Goal: Task Accomplishment & Management: Use online tool/utility

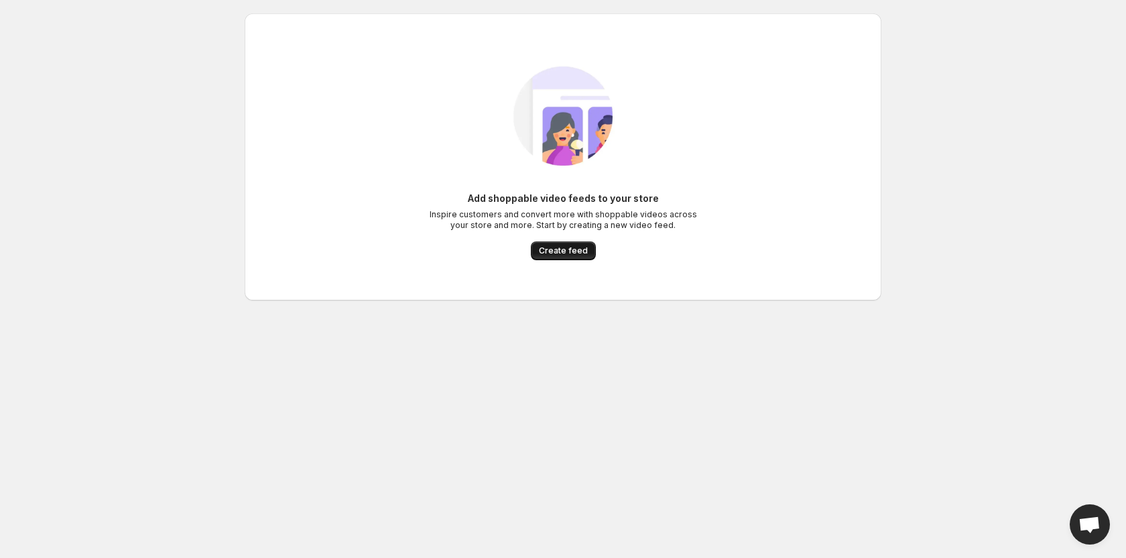
click at [572, 251] on span "Create feed" at bounding box center [563, 250] width 49 height 11
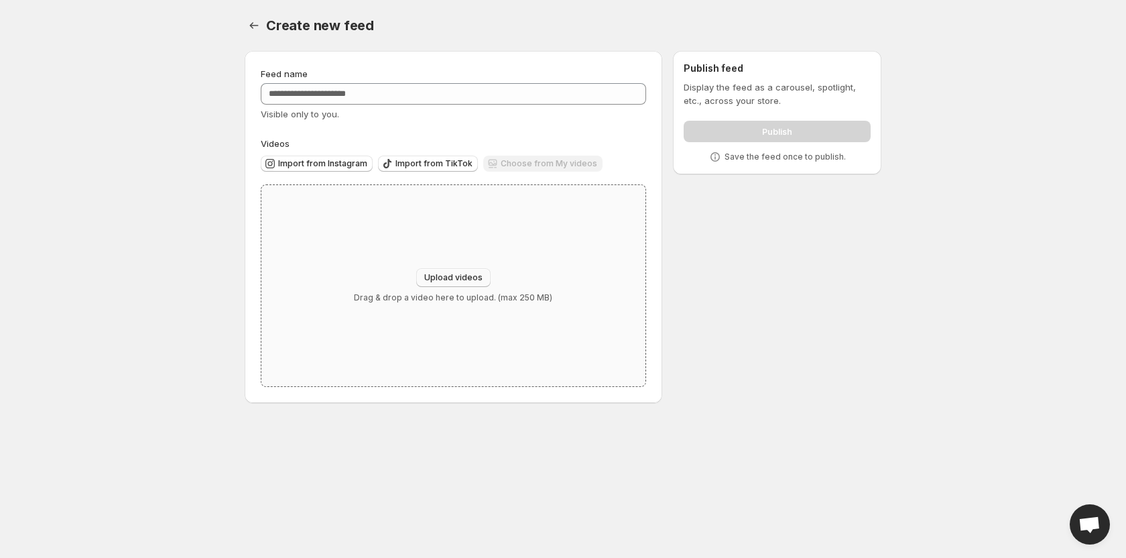
click at [460, 273] on span "Upload videos" at bounding box center [453, 277] width 58 height 11
type input "**********"
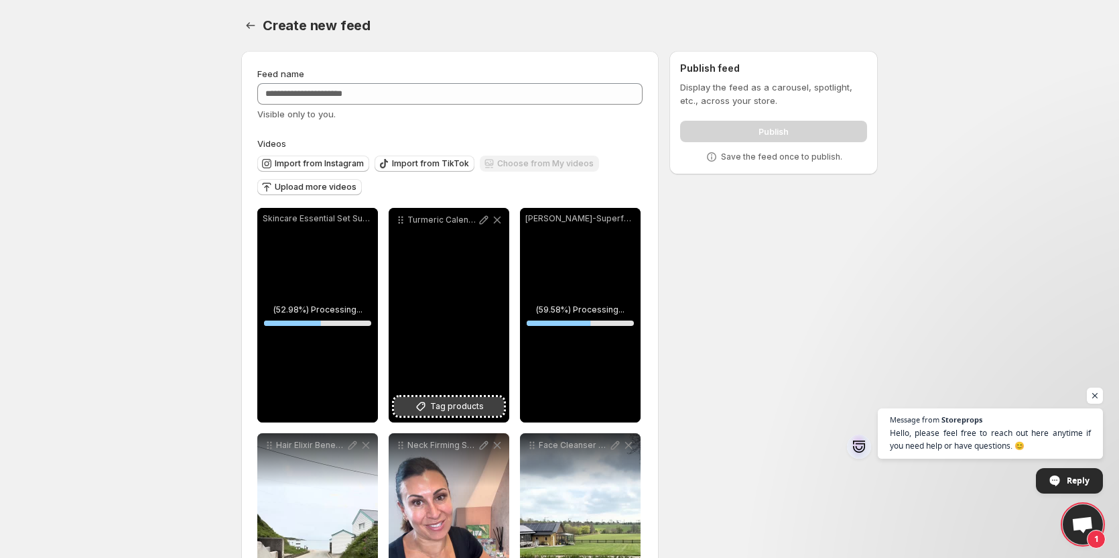
click at [448, 405] on span "Tag products" at bounding box center [457, 405] width 54 height 13
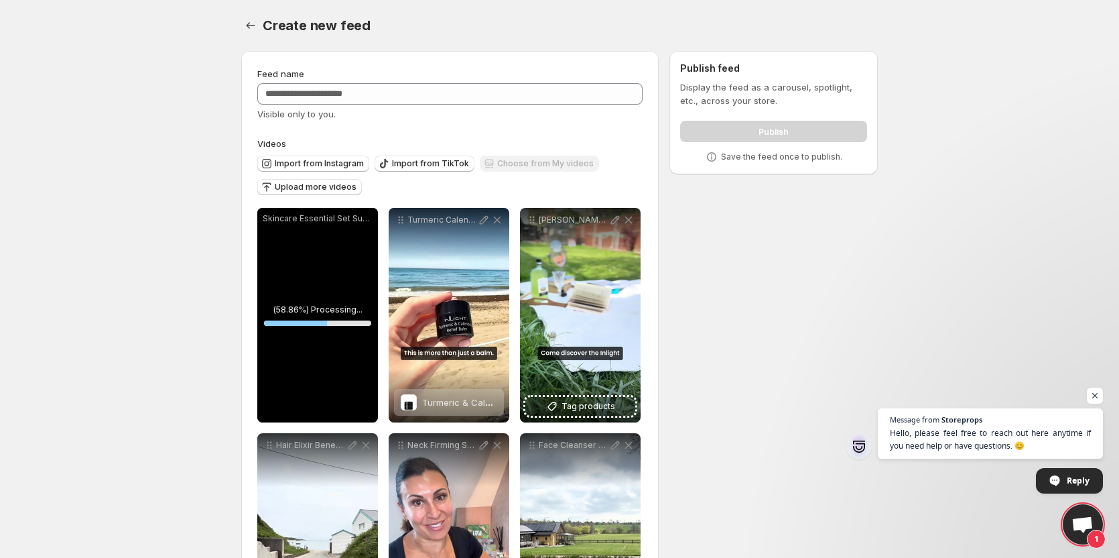
click at [797, 397] on div "**********" at bounding box center [554, 472] width 647 height 864
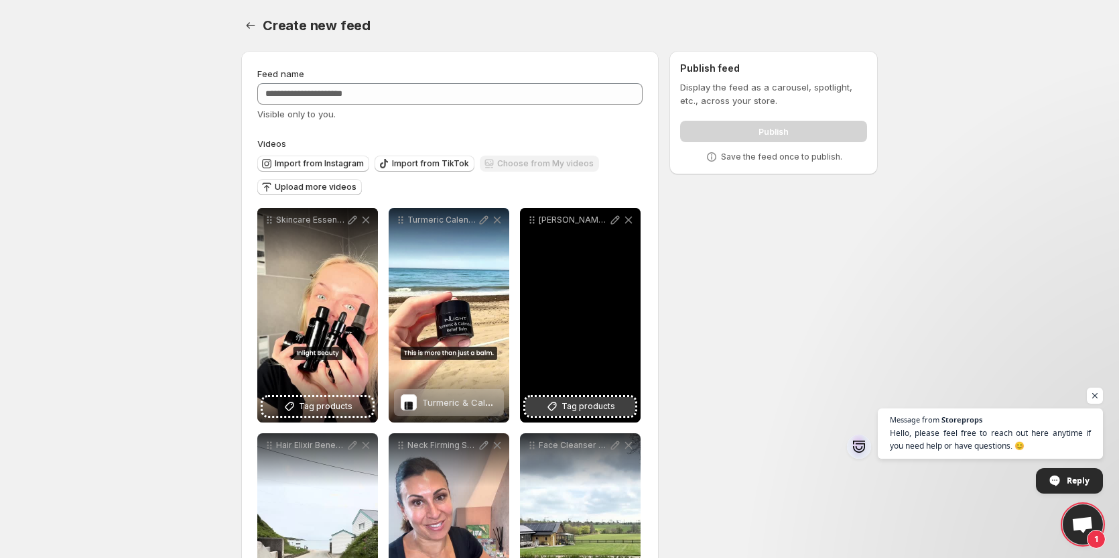
click at [604, 404] on span "Tag products" at bounding box center [589, 405] width 54 height 13
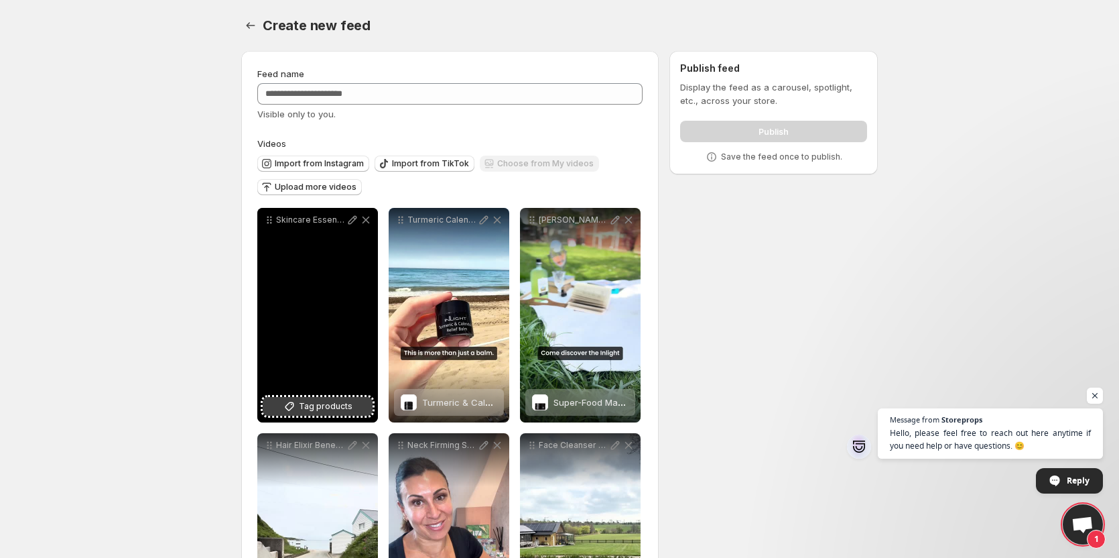
click at [319, 412] on span "Tag products" at bounding box center [326, 405] width 54 height 13
click at [349, 409] on span "Tag products" at bounding box center [326, 405] width 54 height 13
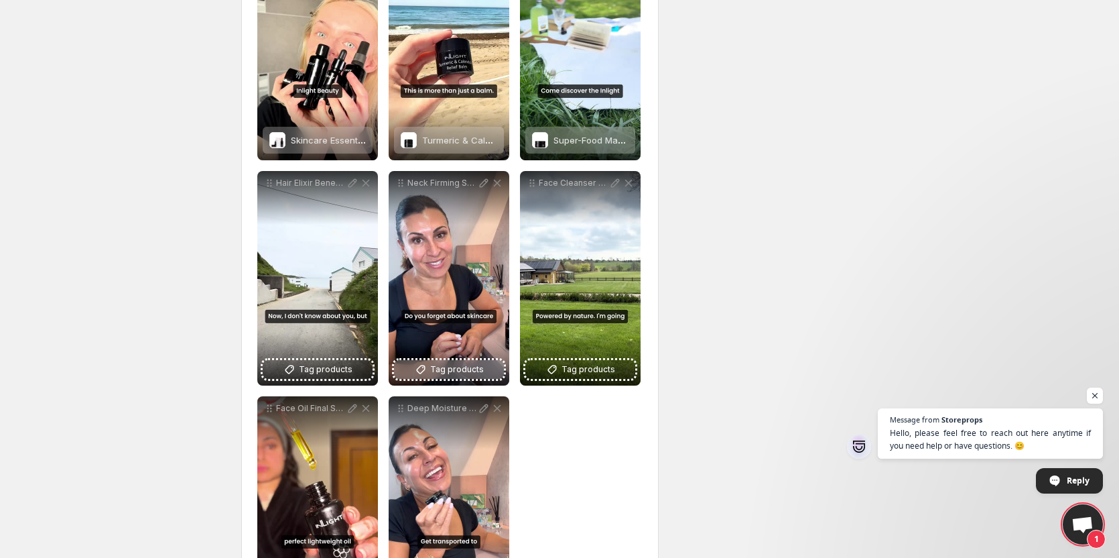
scroll to position [268, 0]
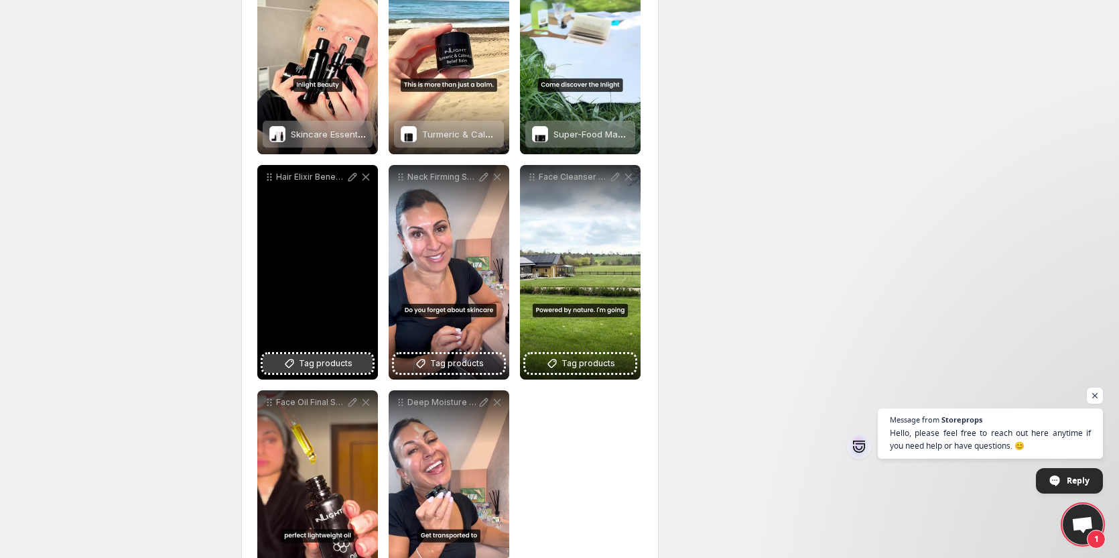
click at [362, 368] on button "Tag products" at bounding box center [318, 363] width 110 height 19
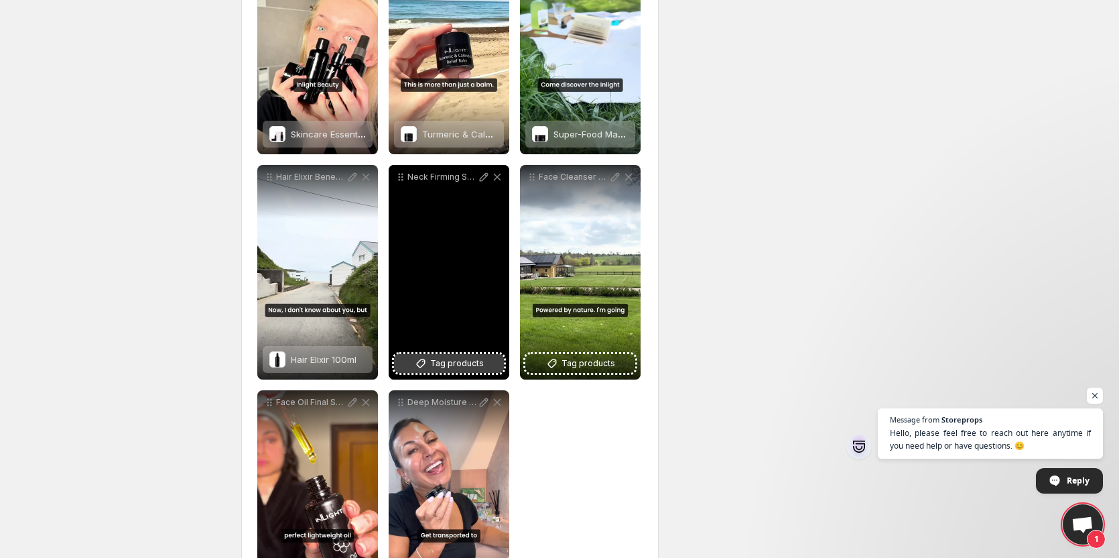
click at [455, 359] on span "Tag products" at bounding box center [457, 362] width 54 height 13
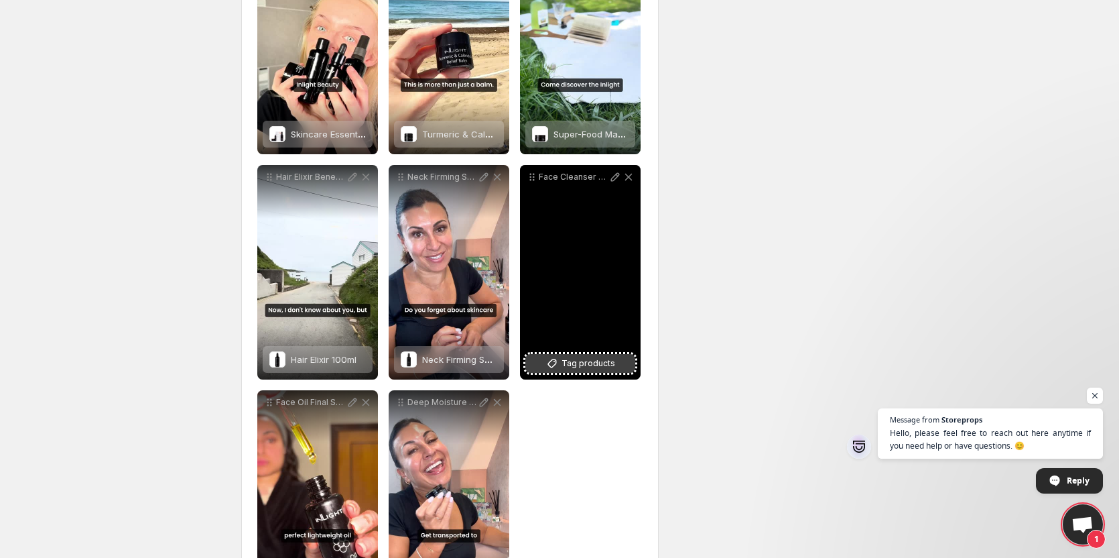
click at [586, 363] on span "Tag products" at bounding box center [589, 362] width 54 height 13
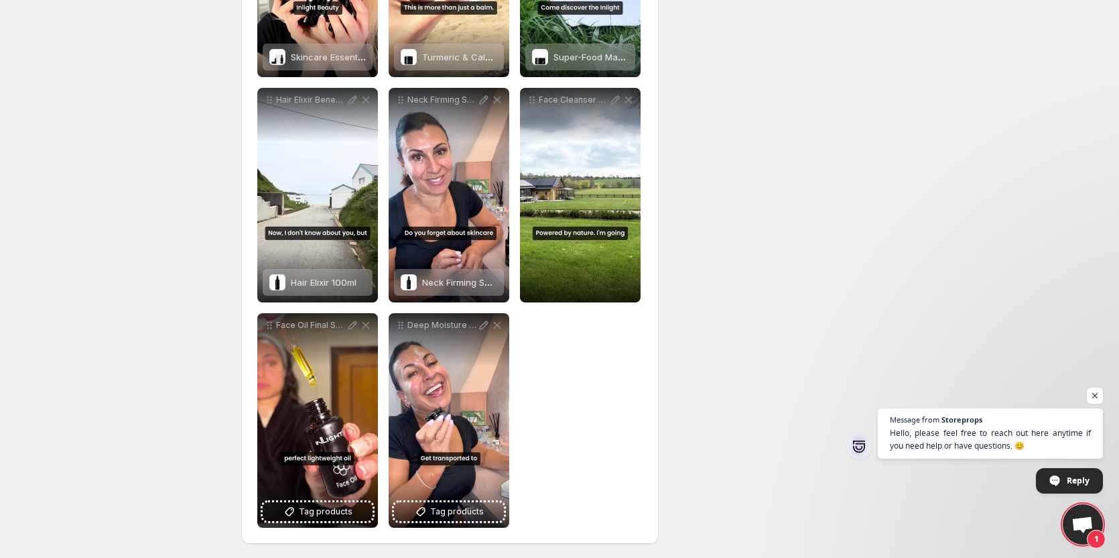
scroll to position [347, 0]
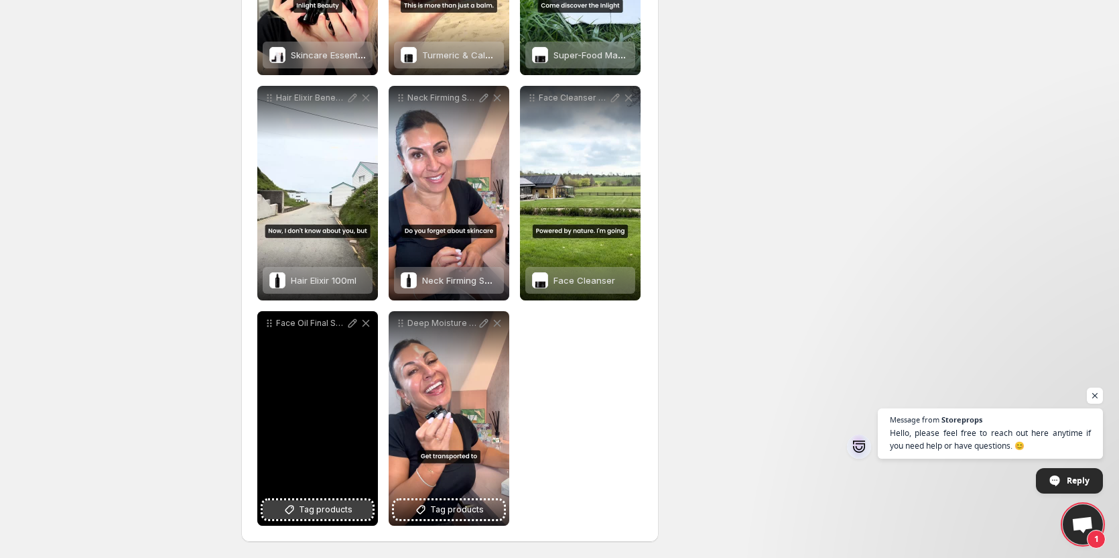
click at [336, 503] on span "Tag products" at bounding box center [326, 509] width 54 height 13
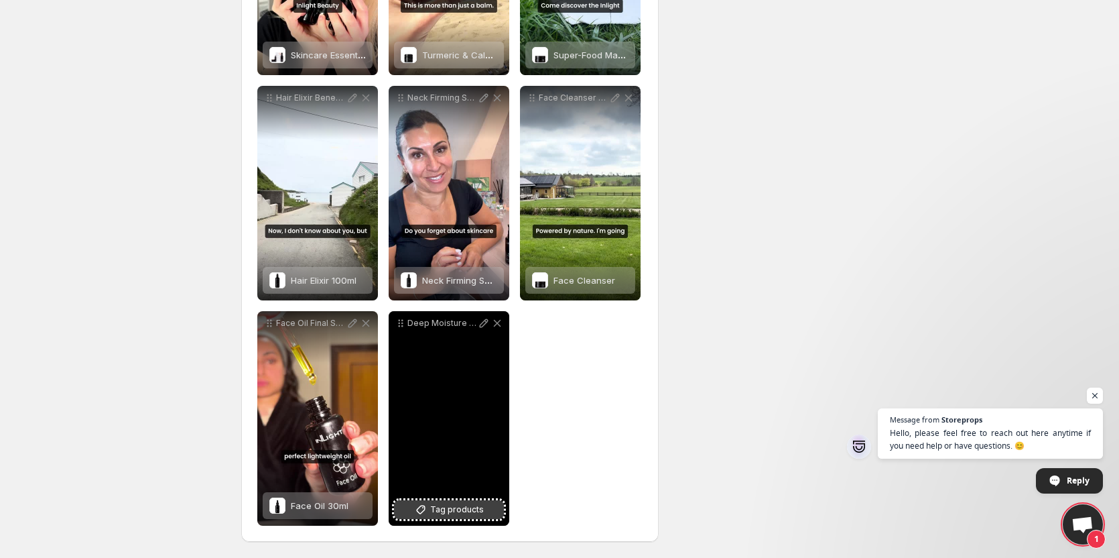
click at [486, 507] on button "Tag products" at bounding box center [449, 509] width 110 height 19
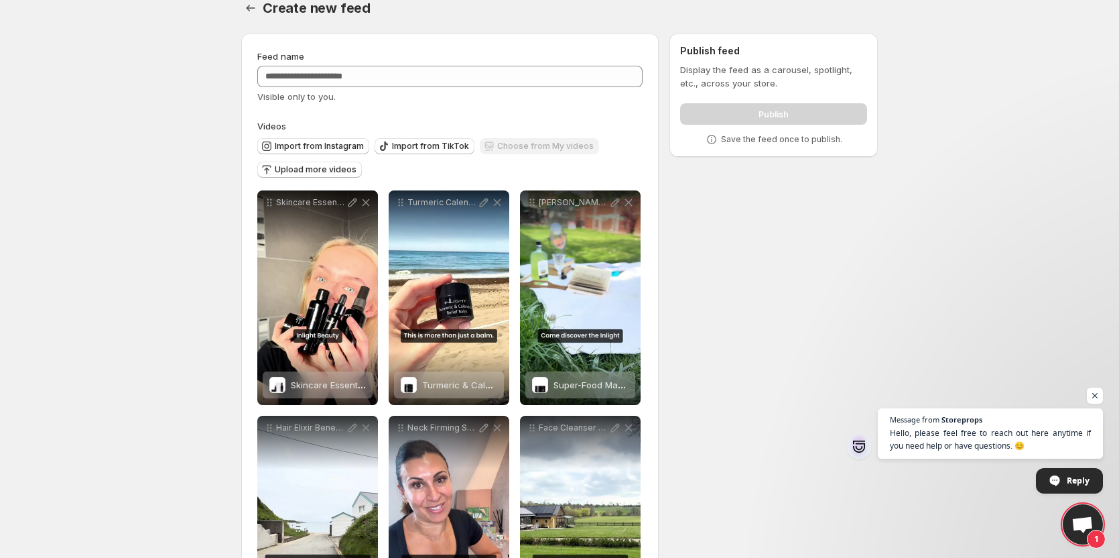
scroll to position [0, 0]
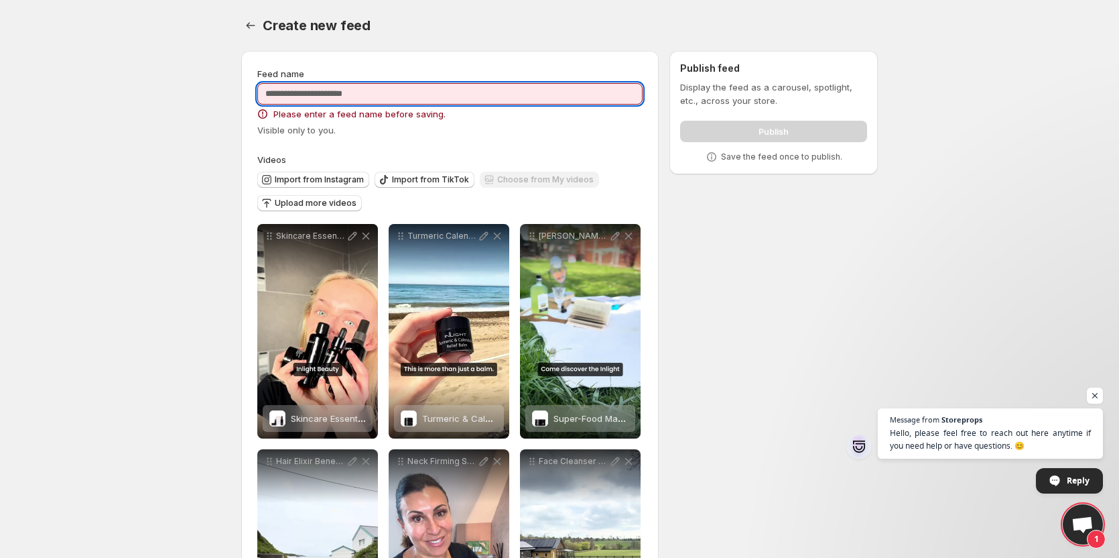
click at [323, 92] on input "Feed name" at bounding box center [449, 93] width 385 height 21
type input "**********"
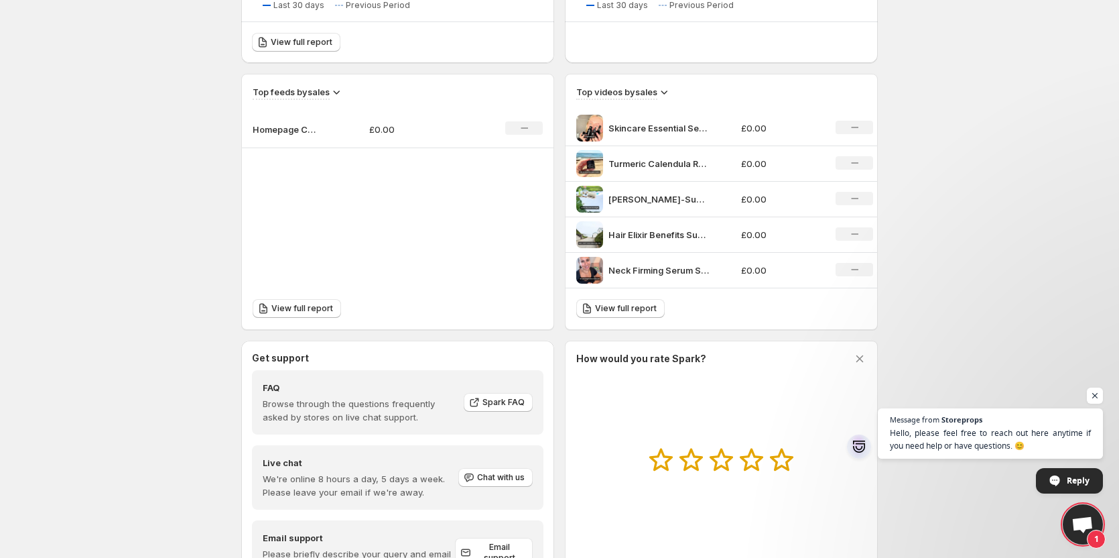
scroll to position [402, 0]
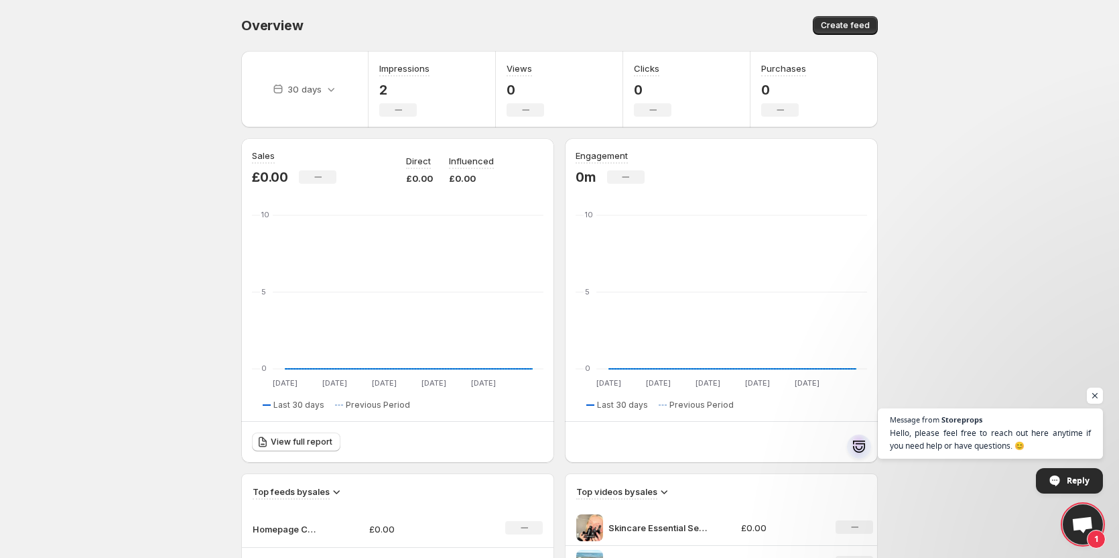
click at [279, 23] on span "Overview" at bounding box center [272, 25] width 62 height 16
click at [832, 16] on button "Create feed" at bounding box center [845, 25] width 65 height 19
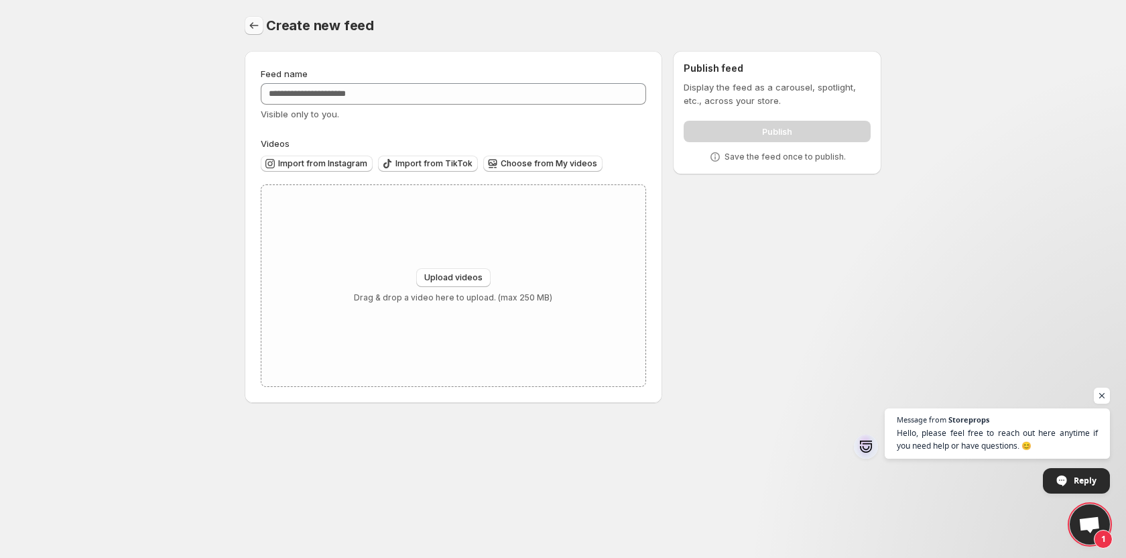
click at [247, 25] on icon "Settings" at bounding box center [253, 25] width 13 height 13
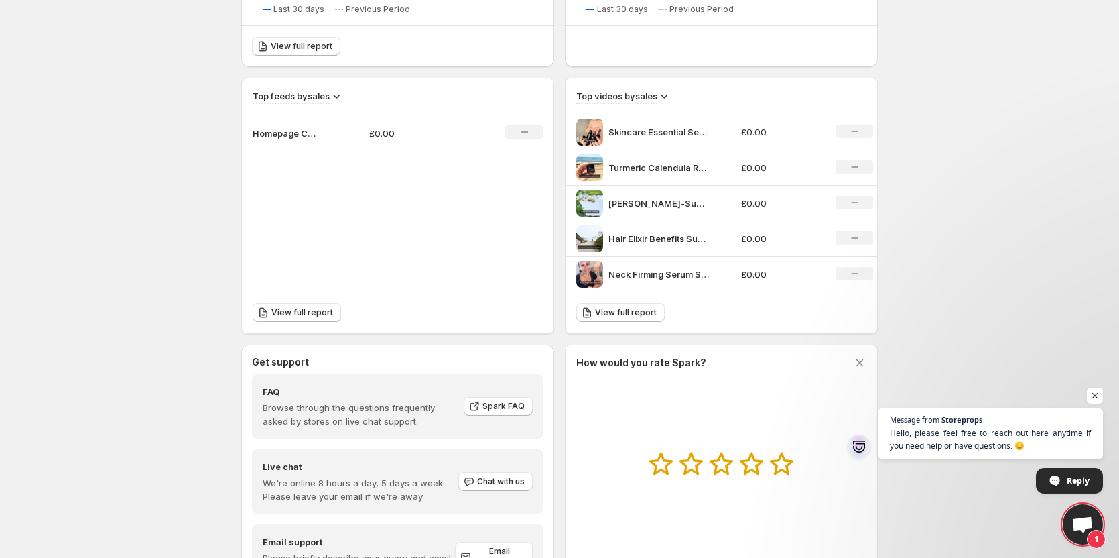
scroll to position [268, 0]
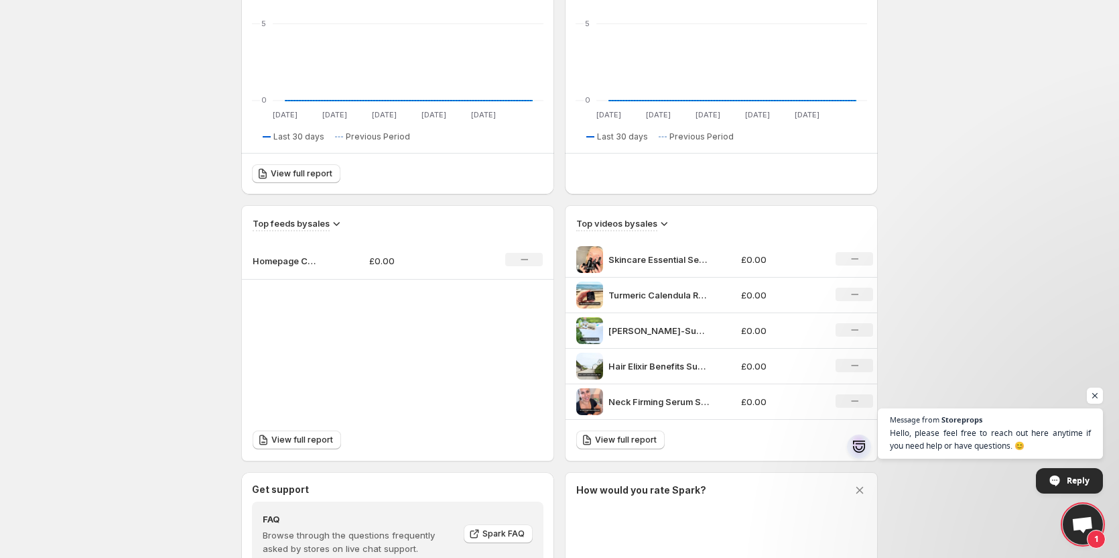
click at [700, 248] on div "Skincare Essential Set Subtitles" at bounding box center [654, 259] width 157 height 27
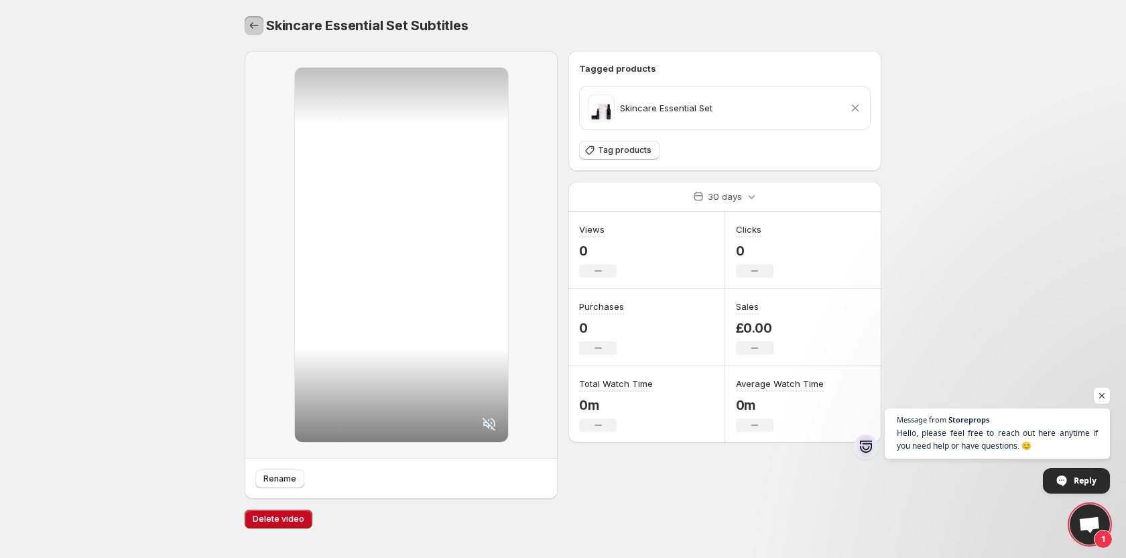
click at [257, 22] on icon "Settings" at bounding box center [253, 25] width 13 height 13
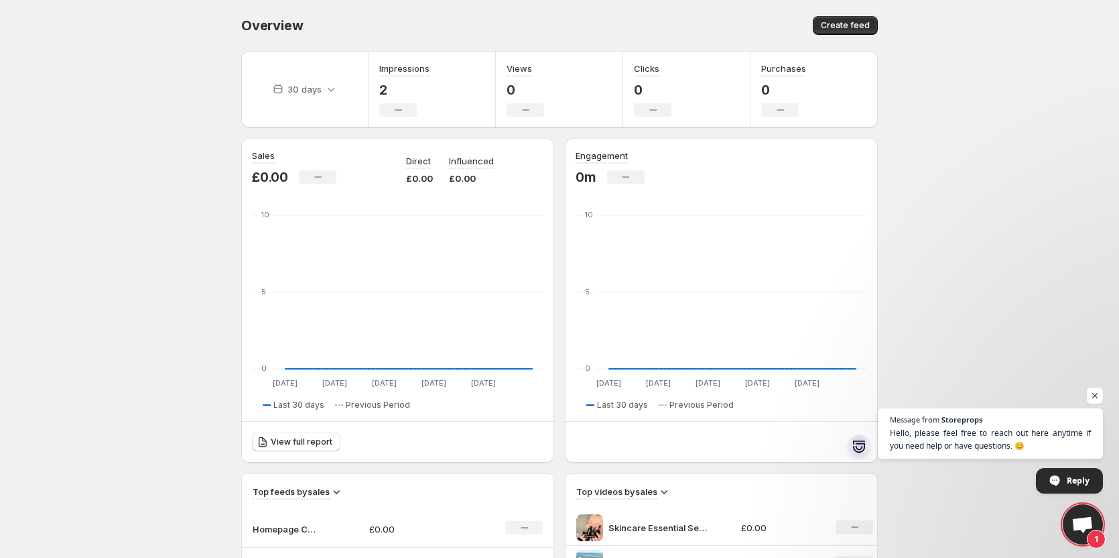
drag, startPoint x: 245, startPoint y: 36, endPoint x: 107, endPoint y: 25, distance: 139.1
click at [245, 36] on div "Overview. This page is ready Overview Create feed" at bounding box center [559, 25] width 637 height 51
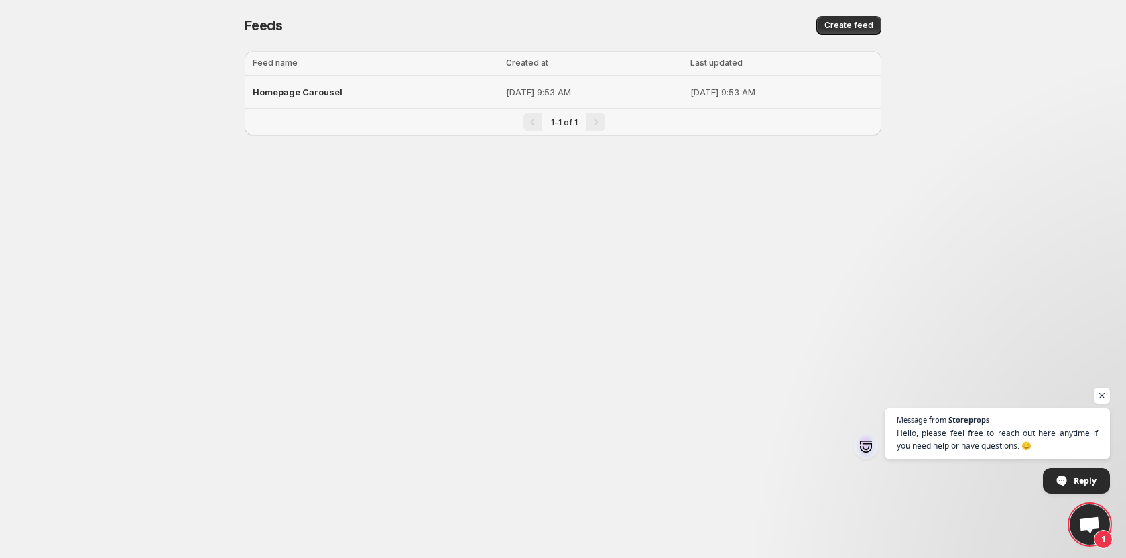
click at [506, 96] on p "[DATE] 9:53 AM" at bounding box center [594, 91] width 176 height 13
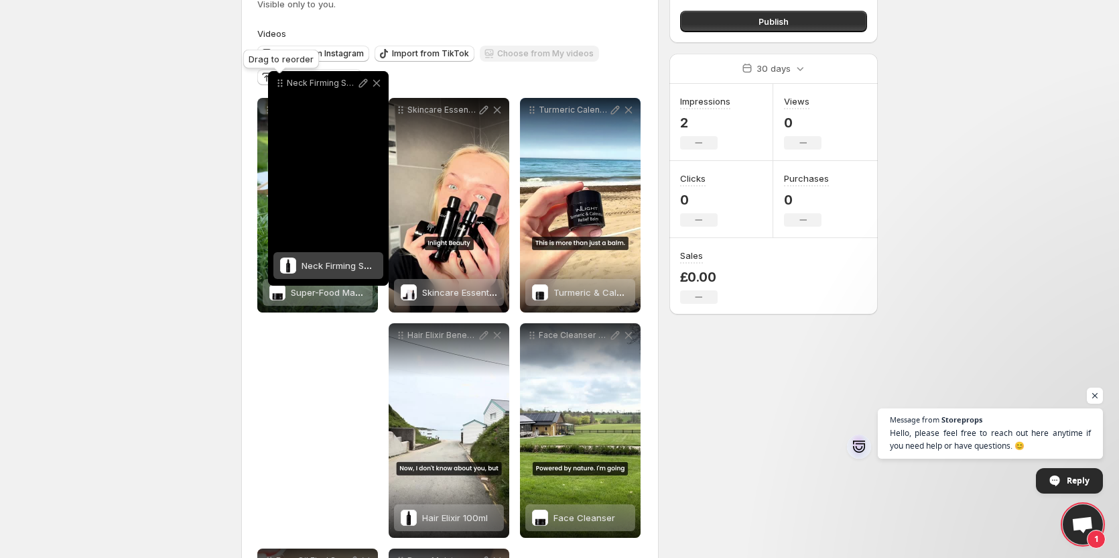
scroll to position [86, 0]
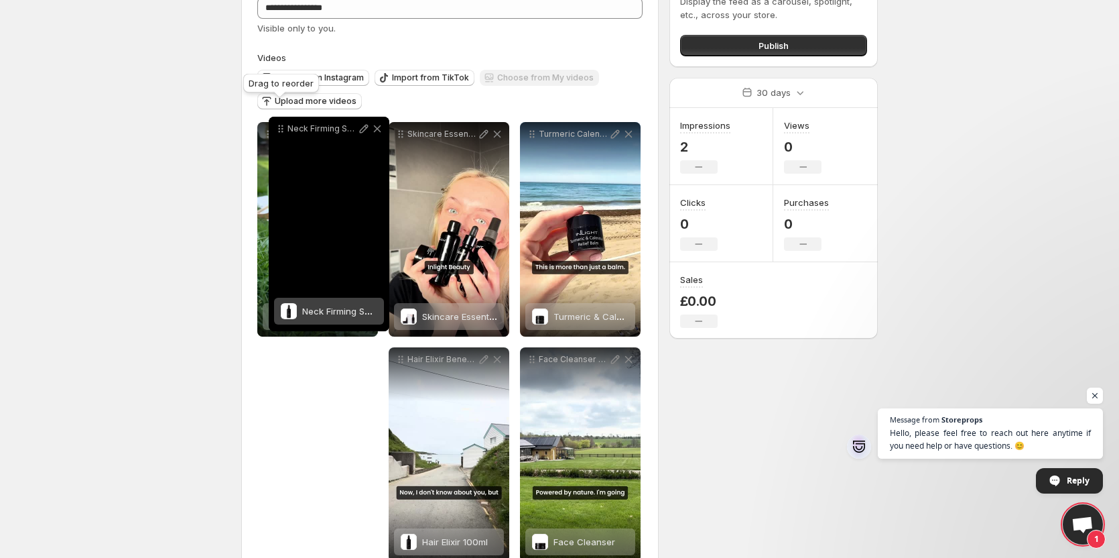
drag, startPoint x: 401, startPoint y: 176, endPoint x: 281, endPoint y: 128, distance: 129.3
click at [281, 128] on icon at bounding box center [280, 128] width 13 height 13
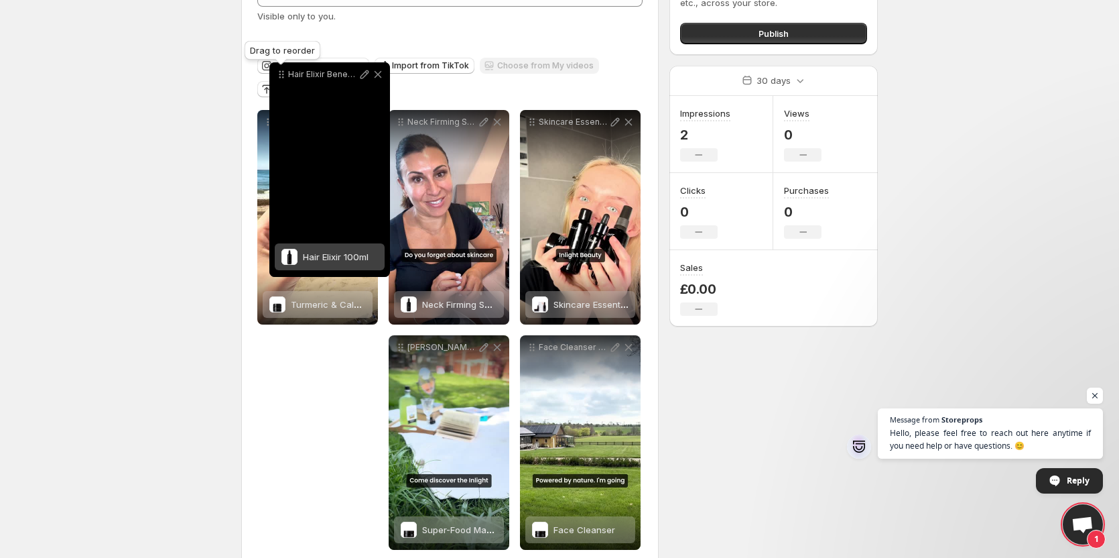
scroll to position [79, 0]
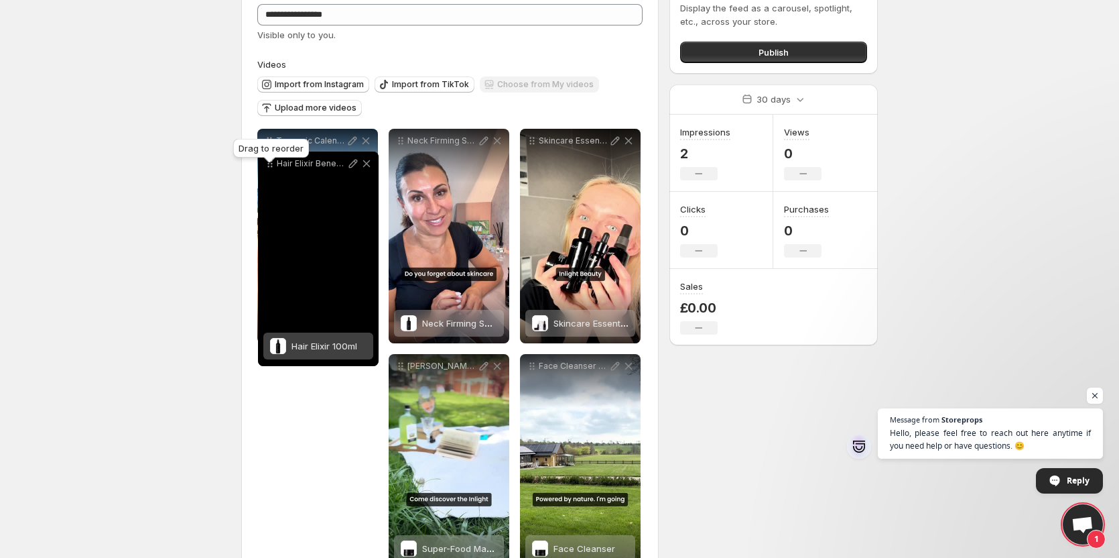
drag, startPoint x: 402, startPoint y: 233, endPoint x: 273, endPoint y: 153, distance: 151.9
click at [273, 153] on body "**********" at bounding box center [559, 200] width 1119 height 558
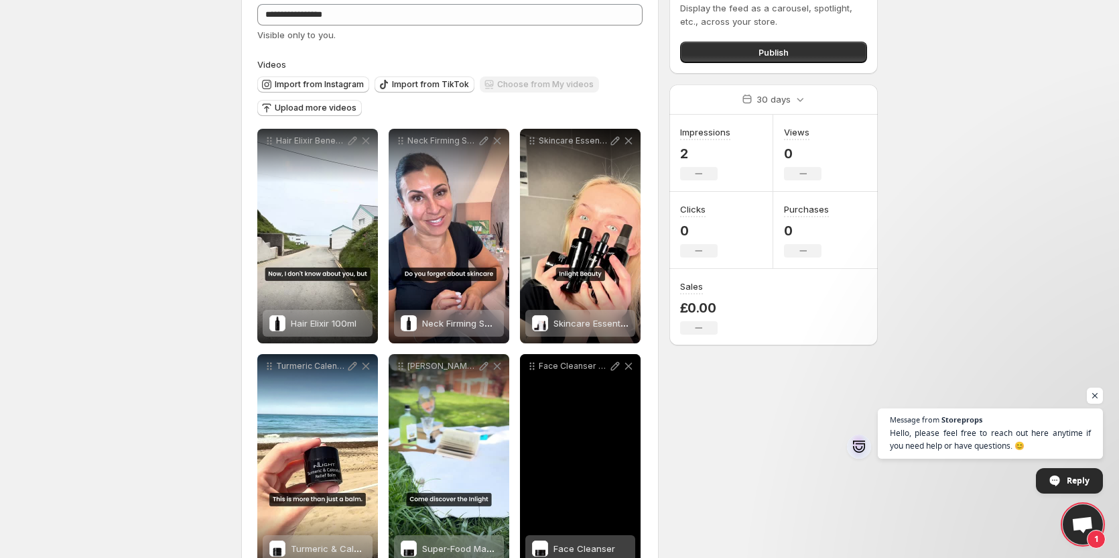
scroll to position [146, 0]
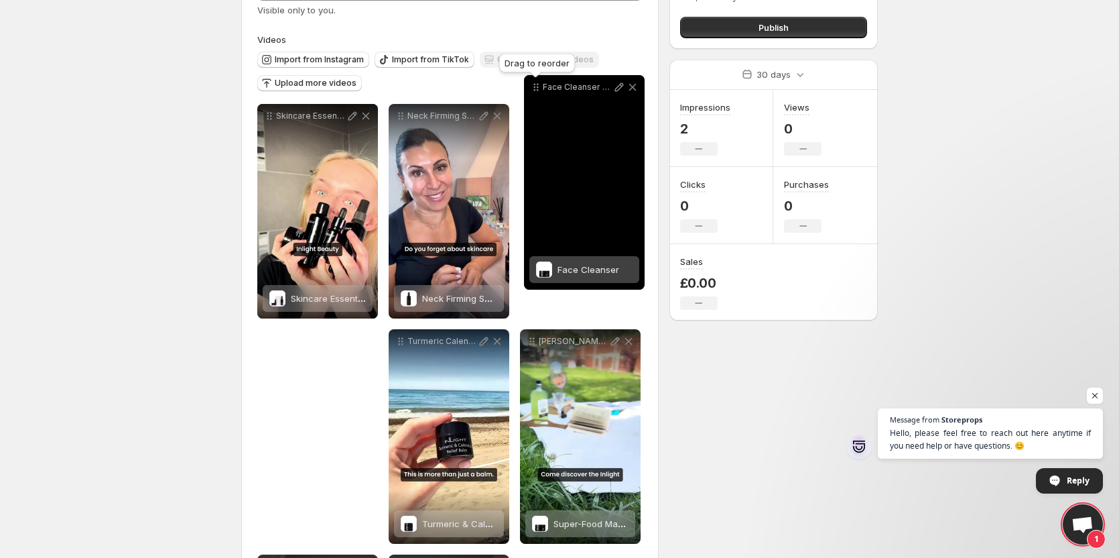
drag, startPoint x: 532, startPoint y: 298, endPoint x: 536, endPoint y: 76, distance: 221.2
click at [536, 80] on icon at bounding box center [535, 86] width 13 height 13
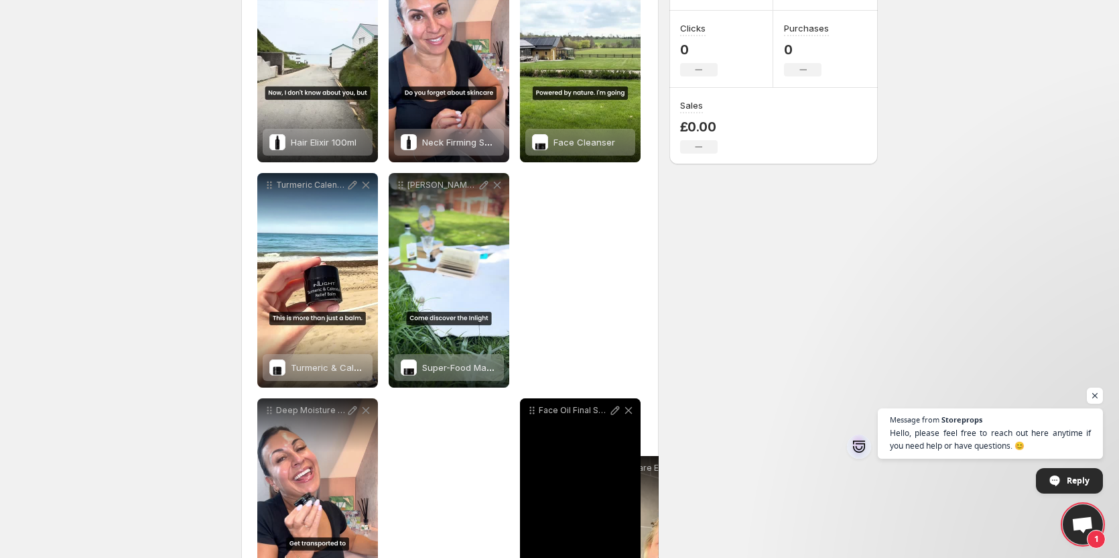
scroll to position [273, 0]
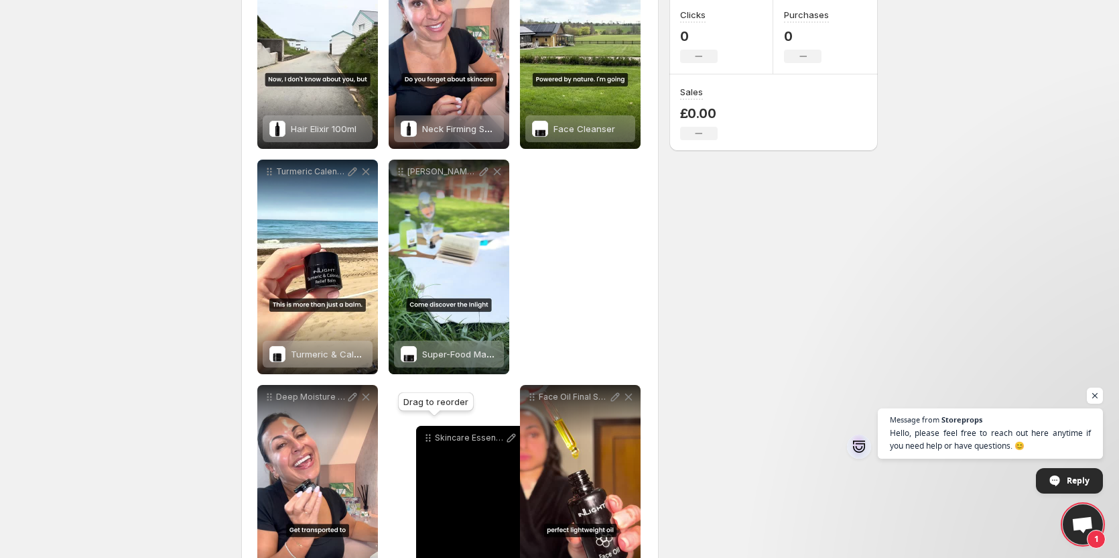
drag, startPoint x: 271, startPoint y: 212, endPoint x: 434, endPoint y: 407, distance: 254.0
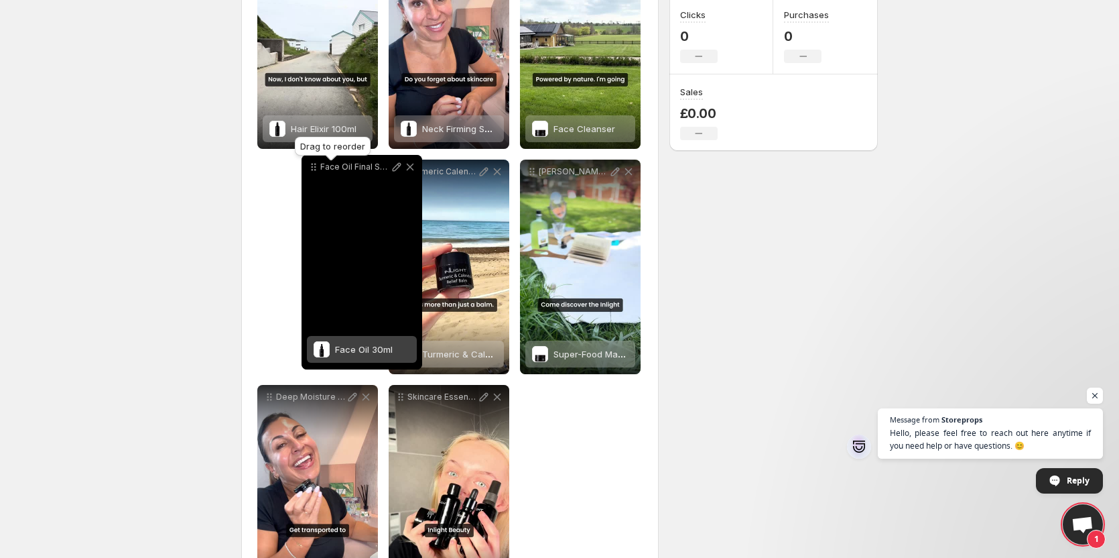
drag, startPoint x: 531, startPoint y: 169, endPoint x: 391, endPoint y: 169, distance: 140.0
click at [314, 164] on icon at bounding box center [315, 165] width 2 height 2
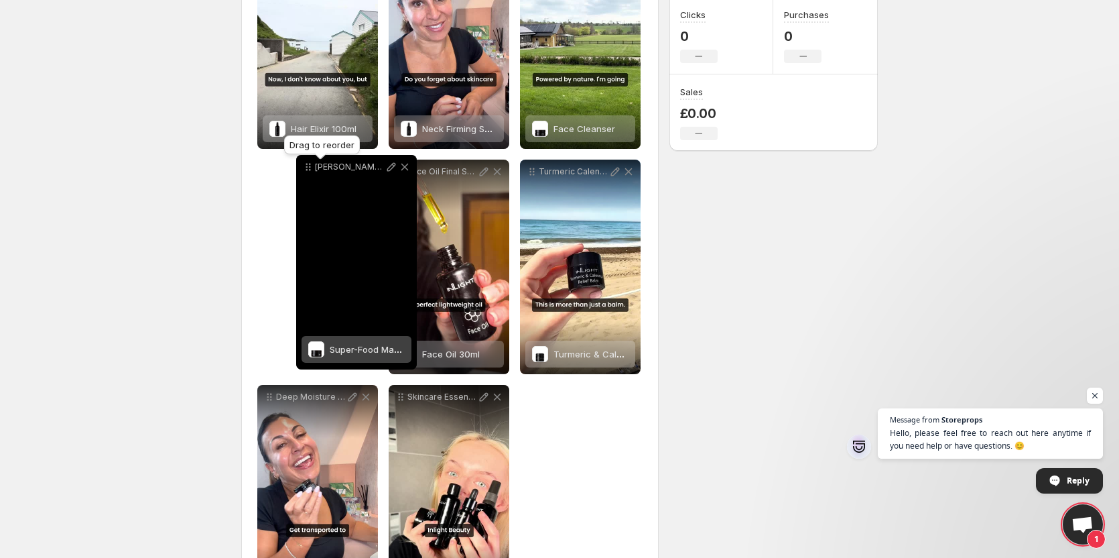
drag, startPoint x: 533, startPoint y: 169, endPoint x: 326, endPoint y: 271, distance: 231.4
click at [309, 164] on icon at bounding box center [310, 165] width 2 height 2
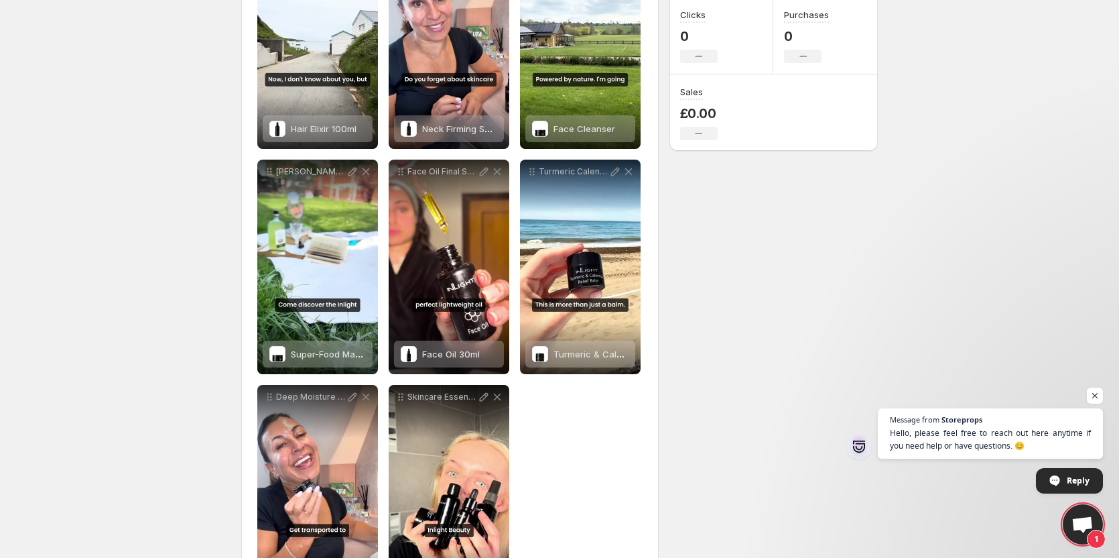
scroll to position [340, 0]
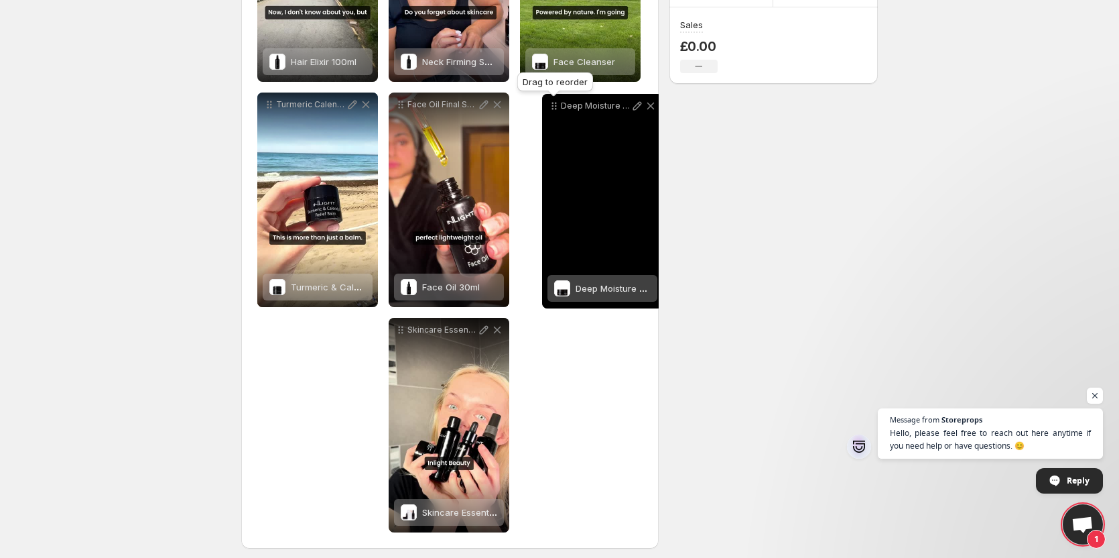
drag, startPoint x: 269, startPoint y: 334, endPoint x: 554, endPoint y: 110, distance: 362.2
click at [554, 110] on icon at bounding box center [553, 105] width 13 height 13
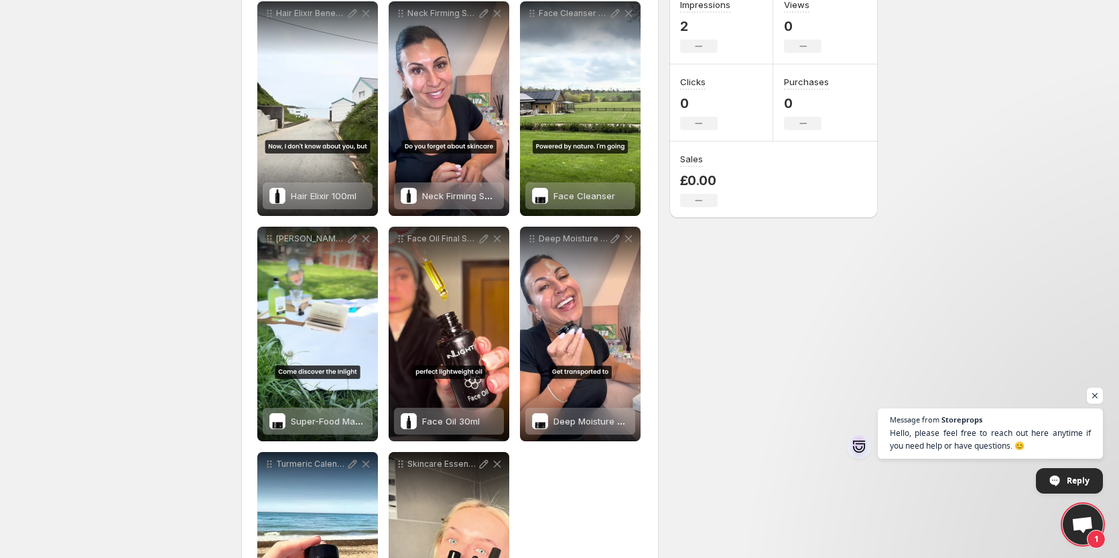
scroll to position [0, 0]
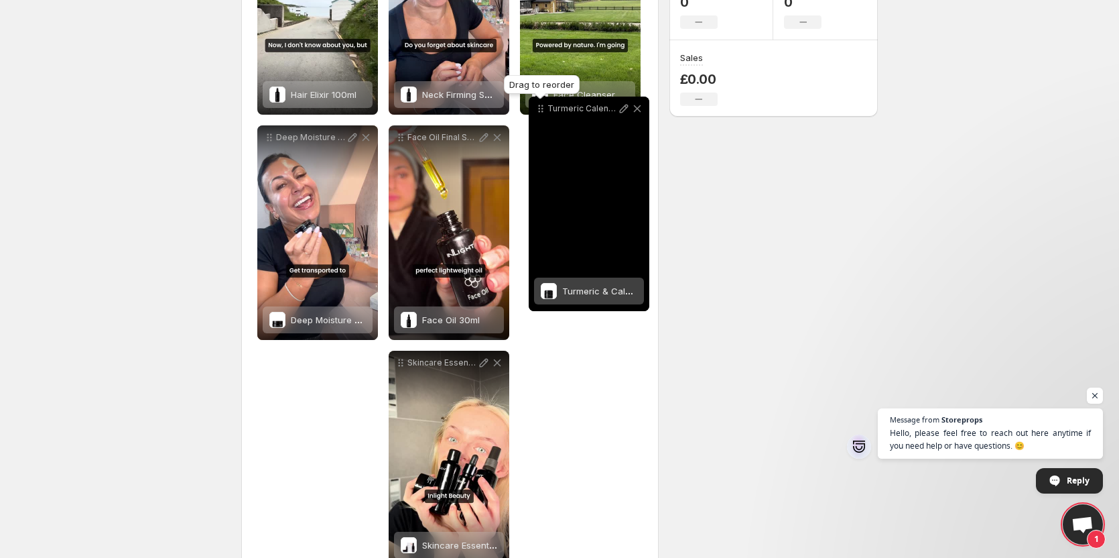
scroll to position [300, 0]
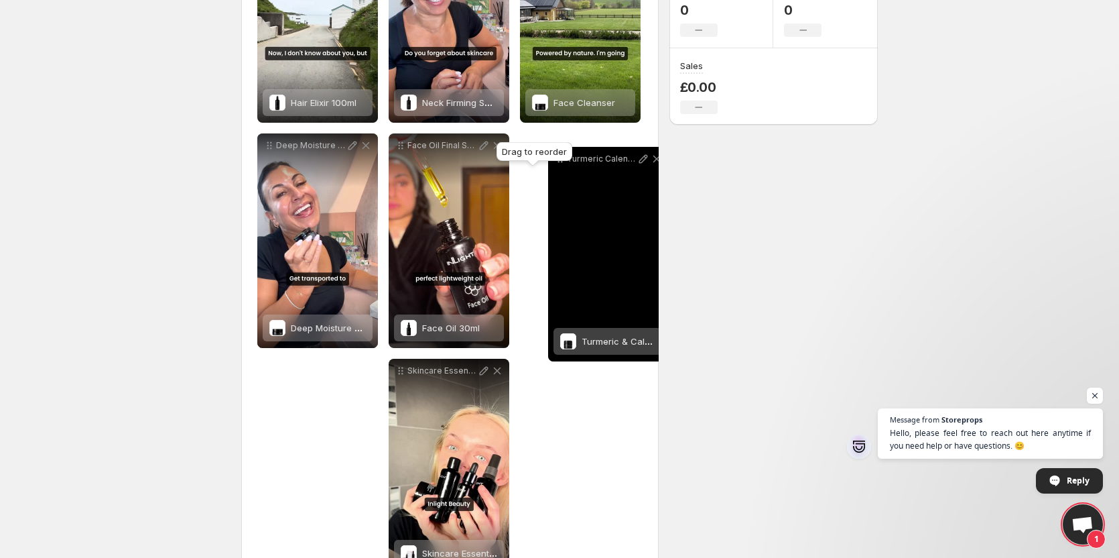
drag, startPoint x: 269, startPoint y: 332, endPoint x: 551, endPoint y: 155, distance: 332.6
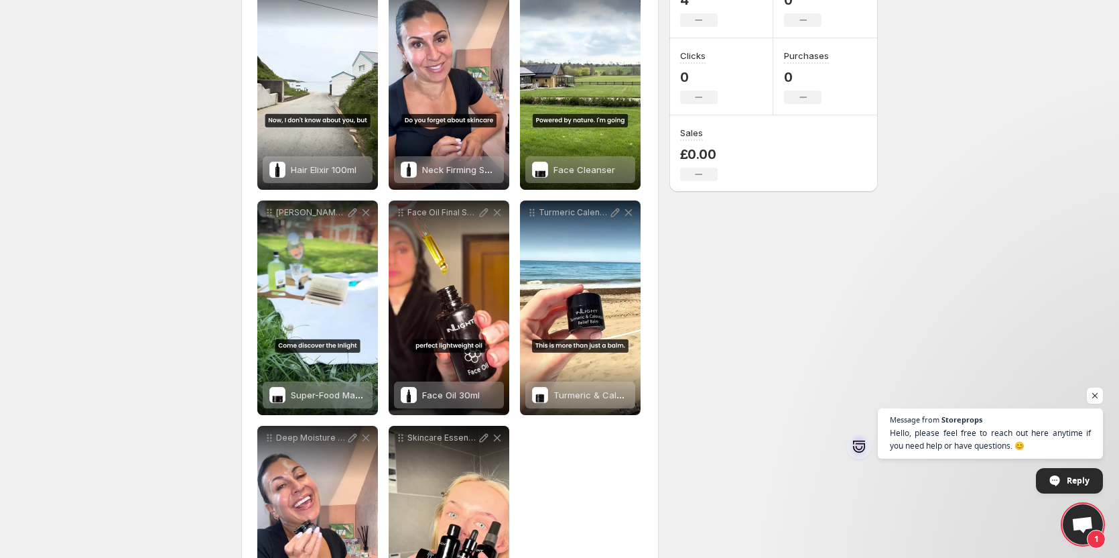
scroll to position [0, 0]
